Goal: Task Accomplishment & Management: Use online tool/utility

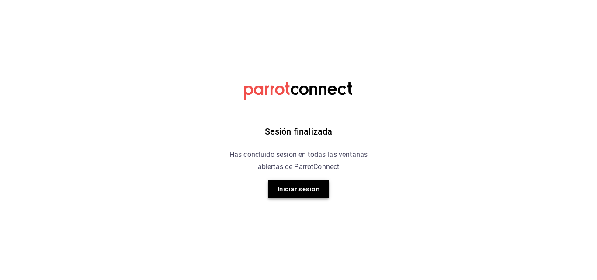
click at [302, 189] on button "Iniciar sesión" at bounding box center [298, 189] width 61 height 18
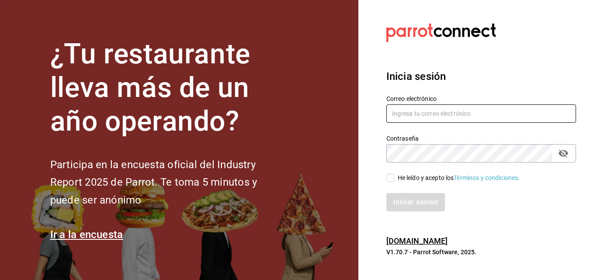
click at [392, 121] on input "text" at bounding box center [481, 113] width 190 height 18
type input "[EMAIL_ADDRESS][DOMAIN_NAME]"
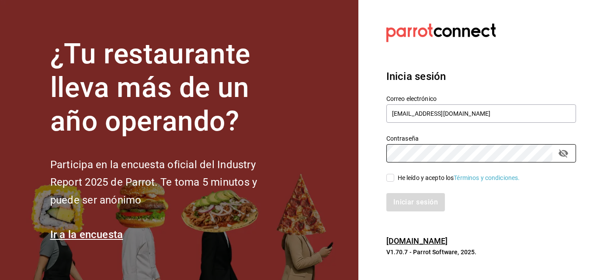
click at [393, 178] on input "He leído y acepto los Términos y condiciones." at bounding box center [390, 178] width 8 height 8
checkbox input "true"
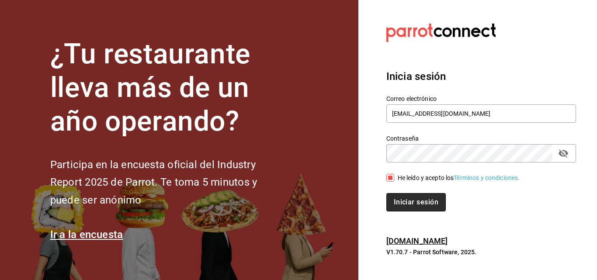
click at [403, 199] on button "Iniciar sesión" at bounding box center [415, 202] width 59 height 18
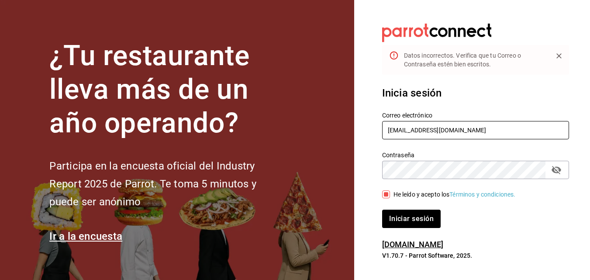
click at [478, 134] on input "contabilidadtinieblo@eltinieblo.com" at bounding box center [475, 130] width 187 height 18
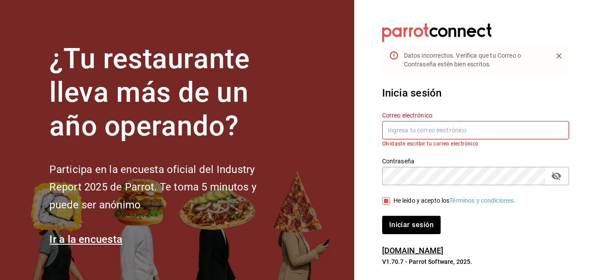
paste input "contabilidad@eltinieblo.com"
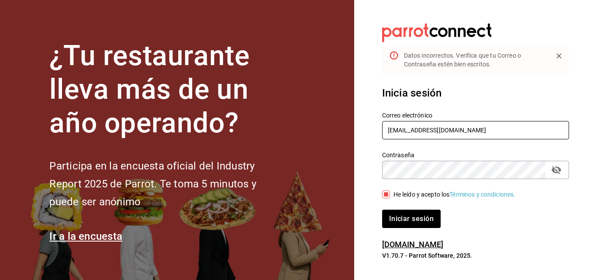
type input "contabilidad@eltinieblo.com"
click at [561, 169] on icon "passwordField" at bounding box center [556, 170] width 10 height 10
click at [420, 217] on button "Iniciar sesión" at bounding box center [411, 219] width 59 height 18
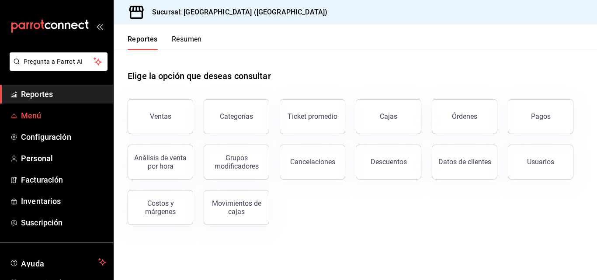
click at [44, 114] on span "Menú" at bounding box center [63, 116] width 85 height 12
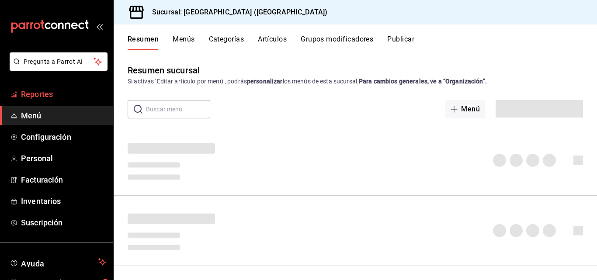
click at [44, 90] on span "Reportes" at bounding box center [63, 94] width 85 height 12
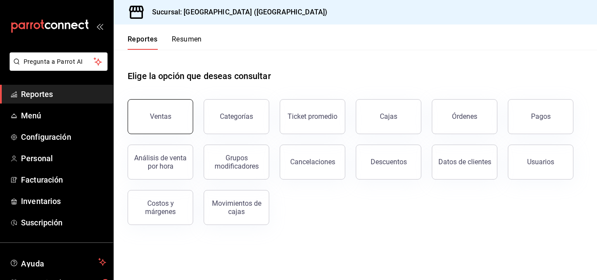
click at [168, 116] on div "Ventas" at bounding box center [160, 116] width 21 height 8
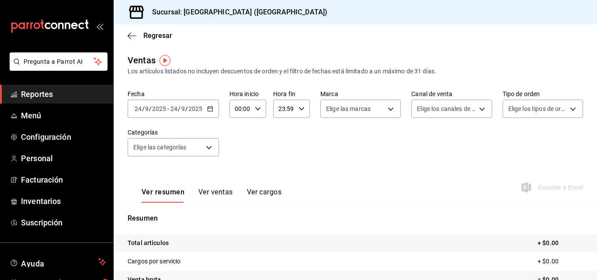
click at [38, 94] on span "Reportes" at bounding box center [63, 94] width 85 height 12
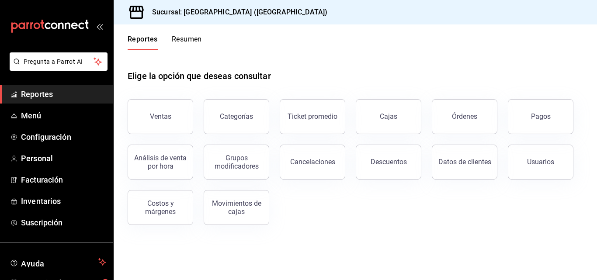
click at [70, 97] on span "Reportes" at bounding box center [63, 94] width 85 height 12
click at [43, 93] on span "Reportes" at bounding box center [63, 94] width 85 height 12
